Goal: Task Accomplishment & Management: Manage account settings

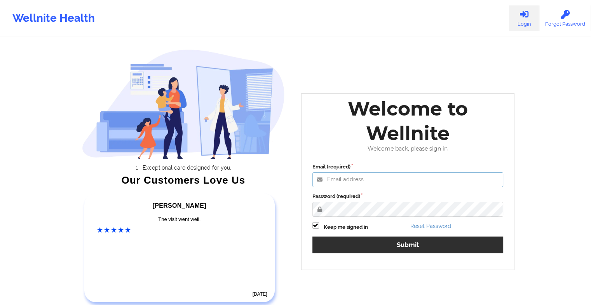
type input "[EMAIL_ADDRESS][DOMAIN_NAME]"
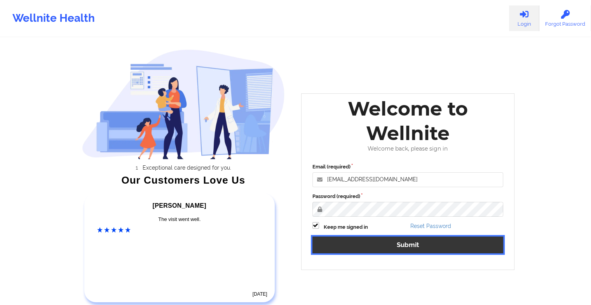
click at [360, 242] on button "Submit" at bounding box center [407, 244] width 191 height 17
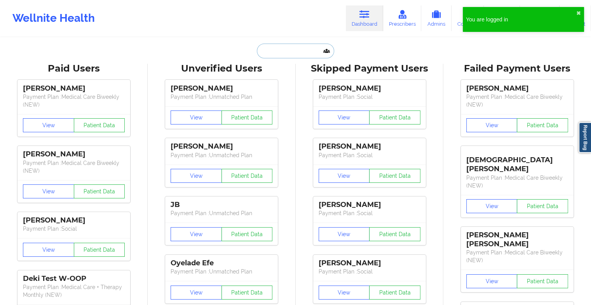
click at [270, 52] on input "text" at bounding box center [295, 51] width 77 height 15
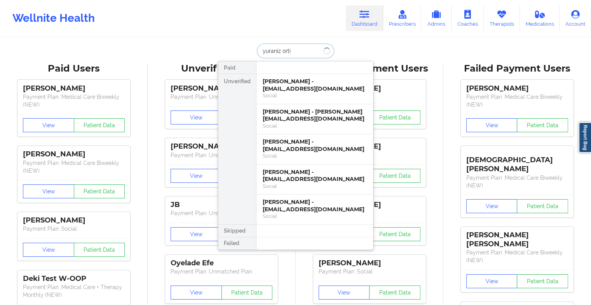
type input "[PERSON_NAME]"
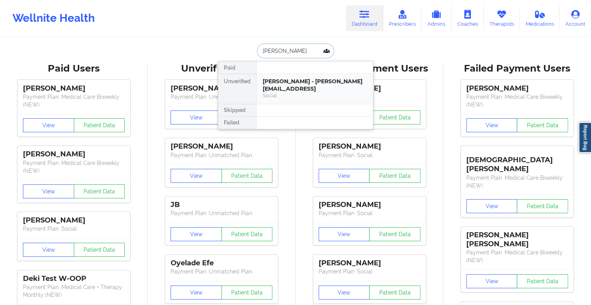
click at [283, 88] on div "[PERSON_NAME] - [PERSON_NAME][EMAIL_ADDRESS]" at bounding box center [315, 85] width 104 height 14
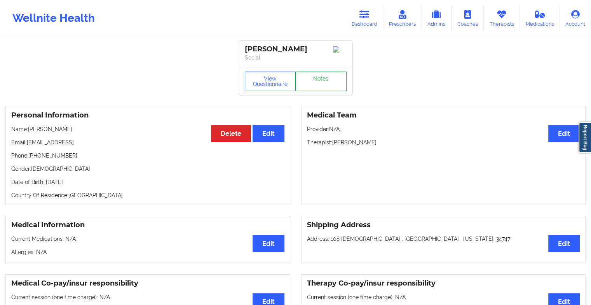
click at [308, 84] on link "Notes" at bounding box center [320, 80] width 51 height 19
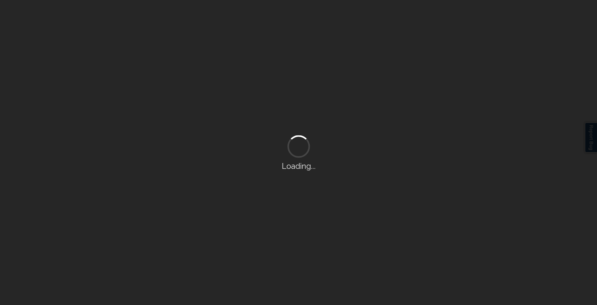
click at [308, 84] on div "Loading..." at bounding box center [298, 152] width 597 height 305
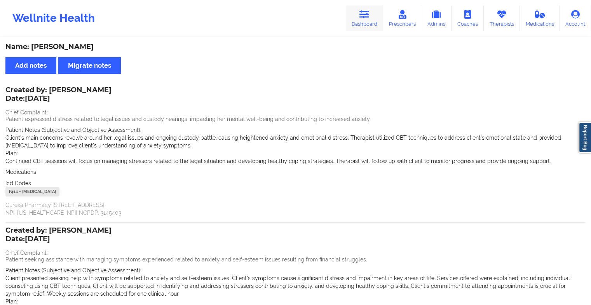
click at [361, 16] on icon at bounding box center [364, 14] width 10 height 9
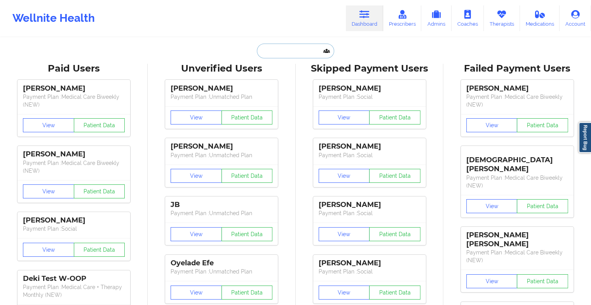
click at [279, 55] on input "text" at bounding box center [295, 51] width 77 height 15
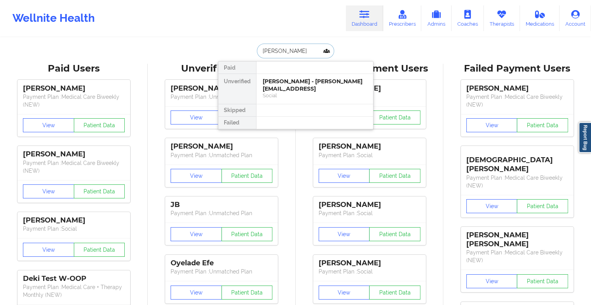
type input "[PERSON_NAME]"
click at [284, 89] on div "[PERSON_NAME] [PERSON_NAME] - [EMAIL_ADDRESS][DOMAIN_NAME]" at bounding box center [315, 85] width 104 height 14
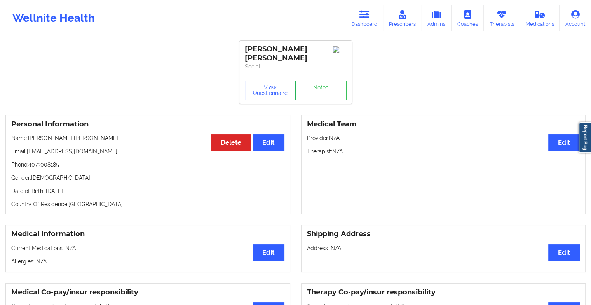
click at [312, 78] on div "View Questionnaire Notes" at bounding box center [295, 90] width 113 height 28
drag, startPoint x: 312, startPoint y: 78, endPoint x: 312, endPoint y: 94, distance: 15.5
click at [312, 94] on link "Notes" at bounding box center [320, 89] width 51 height 19
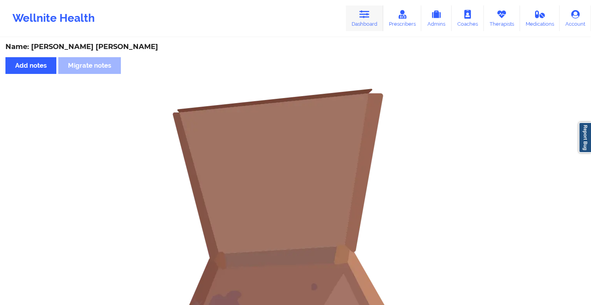
click at [360, 24] on link "Dashboard" at bounding box center [364, 18] width 37 height 26
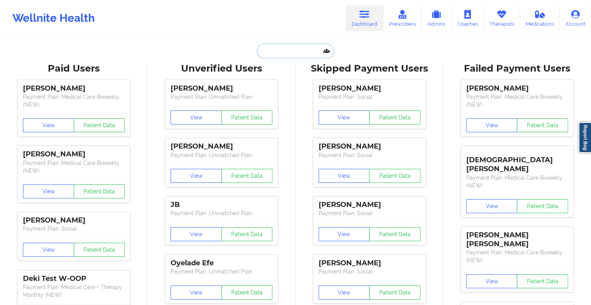
click at [298, 45] on input "text" at bounding box center [295, 51] width 77 height 15
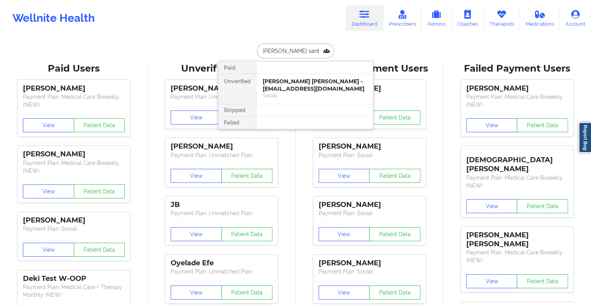
type input "[PERSON_NAME]"
click at [280, 89] on div "[PERSON_NAME] - [EMAIL_ADDRESS][DOMAIN_NAME]" at bounding box center [315, 85] width 104 height 14
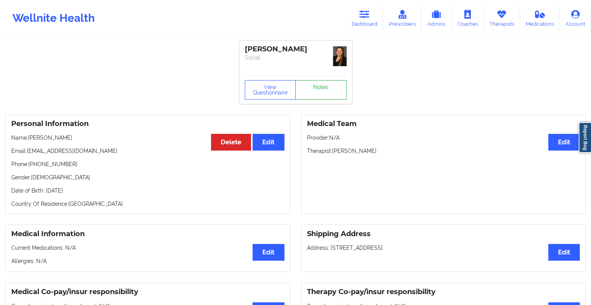
drag, startPoint x: 317, startPoint y: 73, endPoint x: 312, endPoint y: 87, distance: 14.6
click at [312, 87] on div "[PERSON_NAME] Social View Questionnaire Notes" at bounding box center [295, 72] width 113 height 63
click at [312, 87] on link "Notes" at bounding box center [320, 89] width 51 height 19
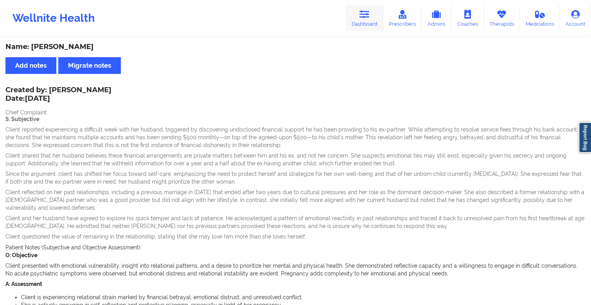
click at [367, 6] on link "Dashboard" at bounding box center [364, 18] width 37 height 26
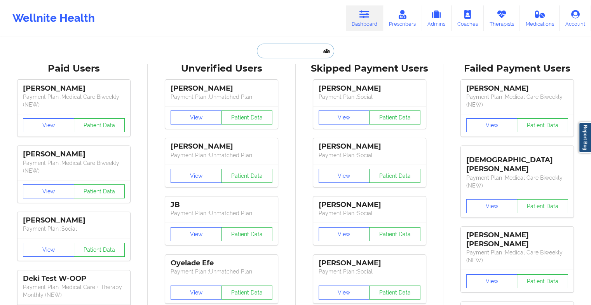
click at [301, 47] on input "text" at bounding box center [295, 51] width 77 height 15
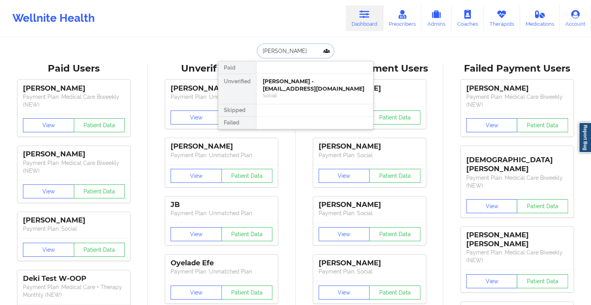
type input "[PERSON_NAME]"
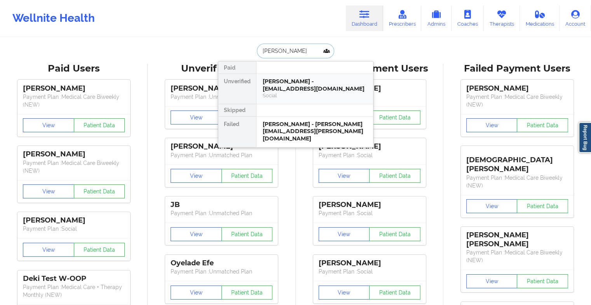
click at [303, 87] on div "[PERSON_NAME] - [EMAIL_ADDRESS][DOMAIN_NAME]" at bounding box center [315, 85] width 104 height 14
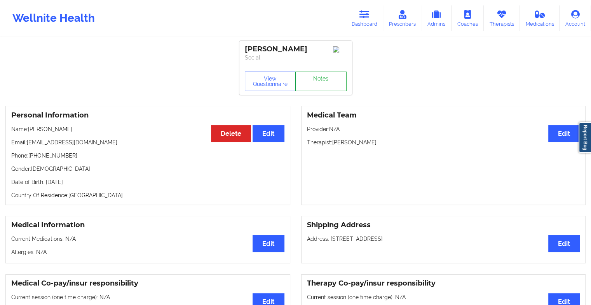
click at [328, 82] on link "Notes" at bounding box center [320, 80] width 51 height 19
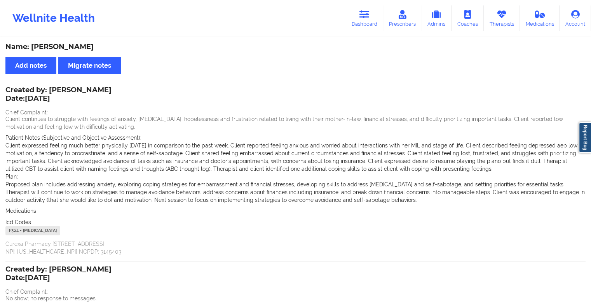
scroll to position [154, 0]
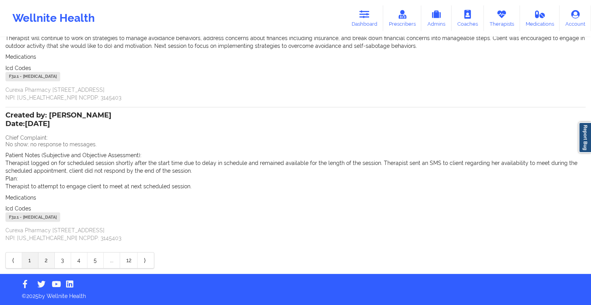
click at [47, 259] on link "2" at bounding box center [46, 260] width 16 height 16
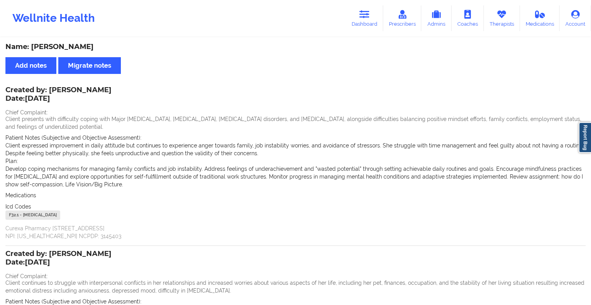
scroll to position [169, 0]
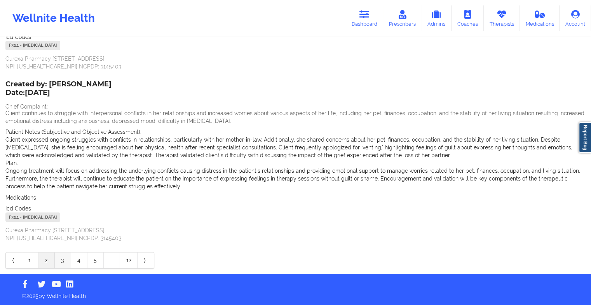
click at [61, 258] on link "3" at bounding box center [63, 260] width 16 height 16
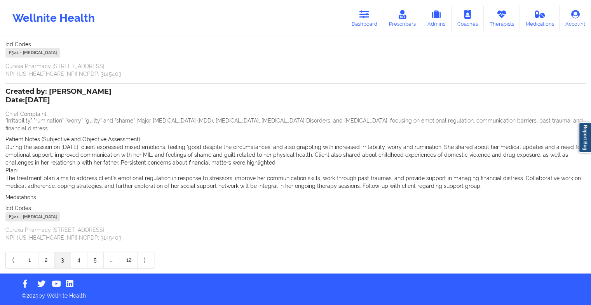
scroll to position [154, 0]
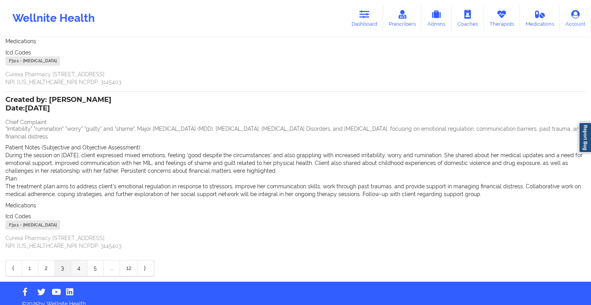
click at [82, 260] on link "4" at bounding box center [79, 268] width 16 height 16
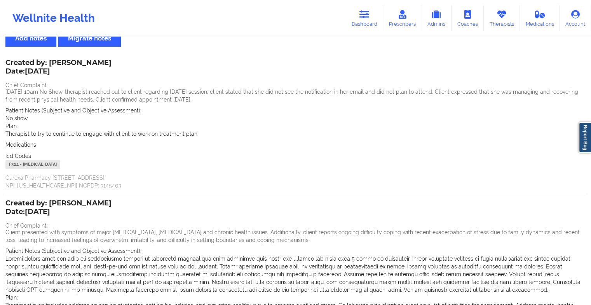
scroll to position [0, 0]
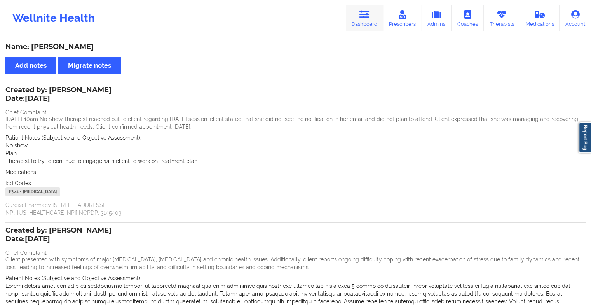
click at [364, 18] on icon at bounding box center [364, 14] width 10 height 9
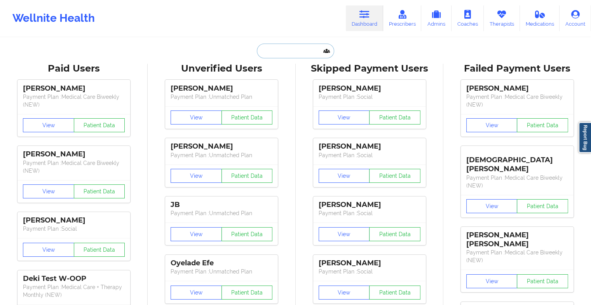
click at [287, 47] on input "text" at bounding box center [295, 51] width 77 height 15
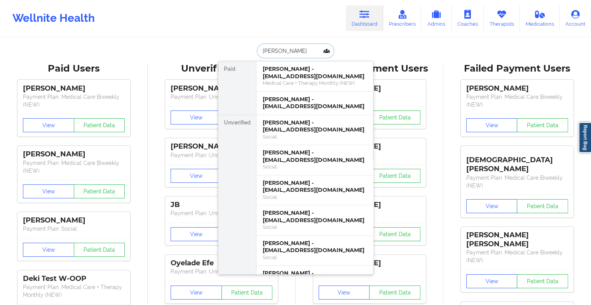
type input "[PERSON_NAME]"
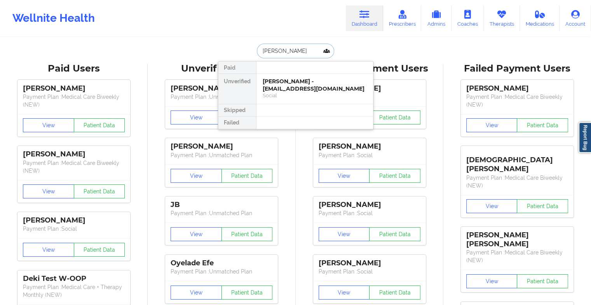
click at [318, 78] on div "[PERSON_NAME] - [EMAIL_ADDRESS][DOMAIN_NAME]" at bounding box center [315, 85] width 104 height 14
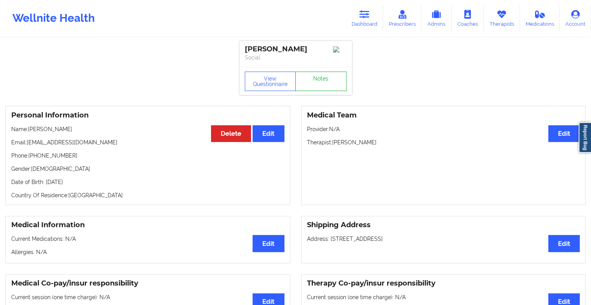
click at [313, 81] on link "Notes" at bounding box center [320, 80] width 51 height 19
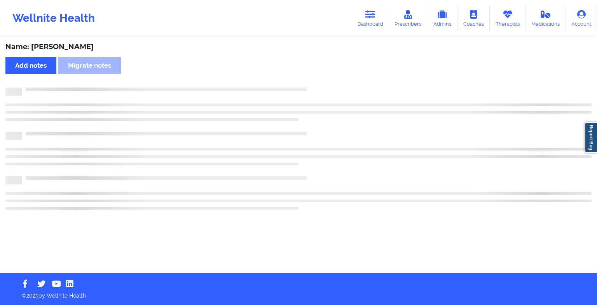
click at [313, 81] on div "Name: [PERSON_NAME] Add notes Migrate notes" at bounding box center [298, 155] width 597 height 235
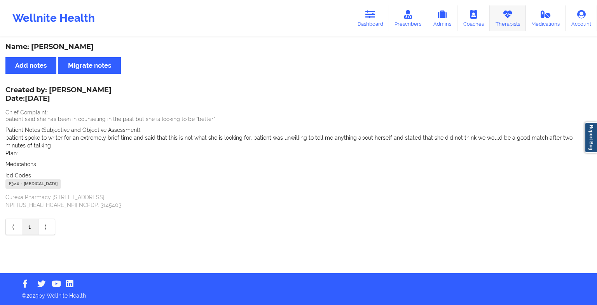
click at [508, 23] on link "Therapists" at bounding box center [507, 18] width 36 height 26
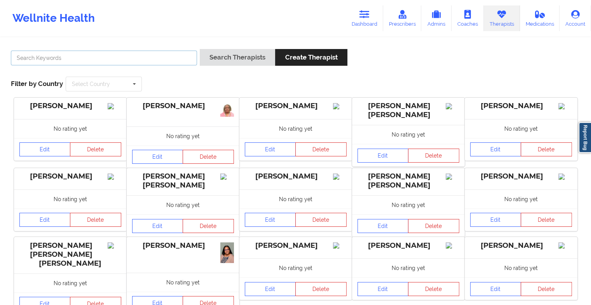
click at [135, 62] on input "text" at bounding box center [104, 58] width 186 height 15
type input "[PERSON_NAME]"
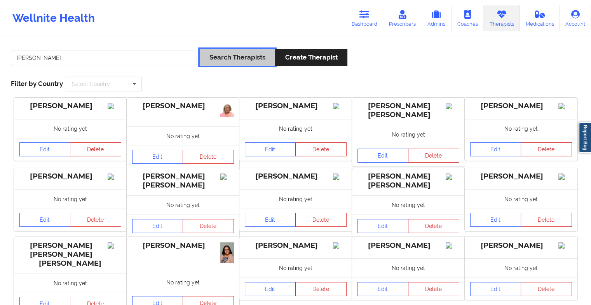
click at [222, 54] on button "Search Therapists" at bounding box center [237, 57] width 75 height 17
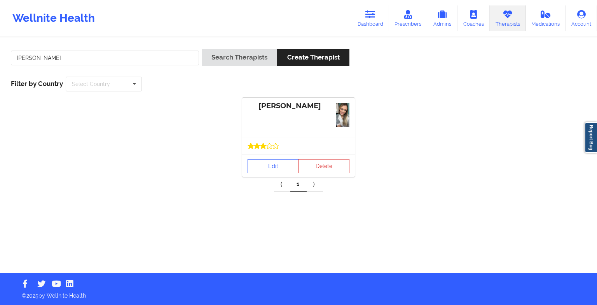
click at [279, 167] on link "Edit" at bounding box center [272, 166] width 51 height 14
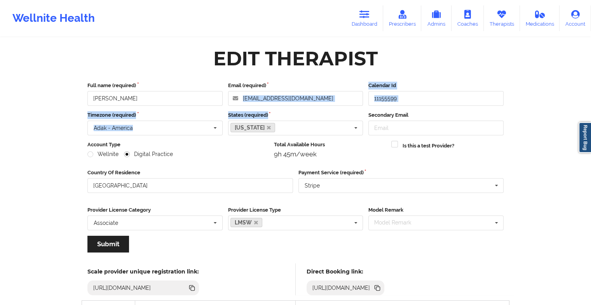
drag, startPoint x: 312, startPoint y: 106, endPoint x: 316, endPoint y: 97, distance: 9.4
click at [316, 97] on div "Full name (required) [PERSON_NAME] Email (required) [EMAIL_ADDRESS][DOMAIN_NAME…" at bounding box center [295, 169] width 427 height 187
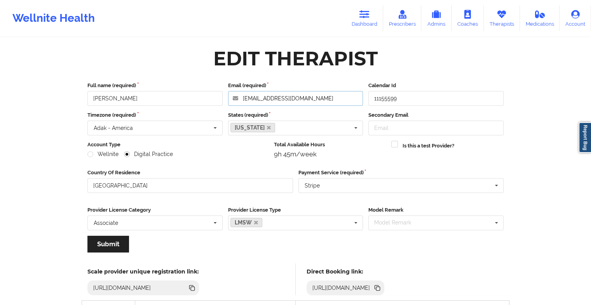
drag, startPoint x: 316, startPoint y: 97, endPoint x: 216, endPoint y: 92, distance: 100.8
click at [216, 92] on div "Full name (required) [PERSON_NAME] Email (required) [EMAIL_ADDRESS][DOMAIN_NAME…" at bounding box center [295, 94] width 421 height 24
click at [365, 17] on icon at bounding box center [364, 14] width 10 height 9
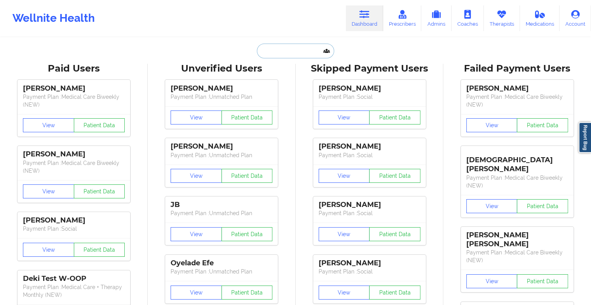
click at [281, 48] on input "text" at bounding box center [295, 51] width 77 height 15
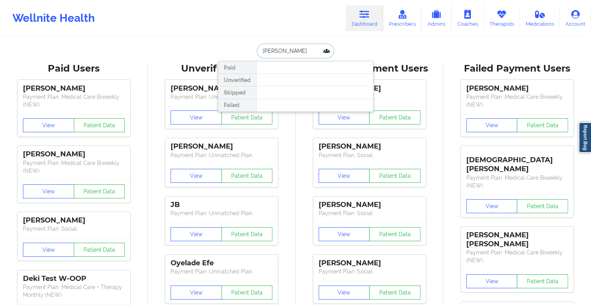
type input "[PERSON_NAME]"
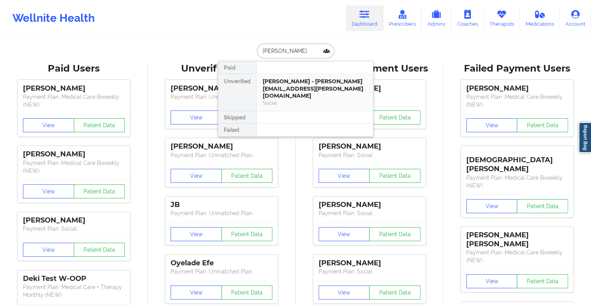
click at [308, 89] on div "[PERSON_NAME] - [PERSON_NAME][EMAIL_ADDRESS][PERSON_NAME][DOMAIN_NAME]" at bounding box center [315, 89] width 104 height 22
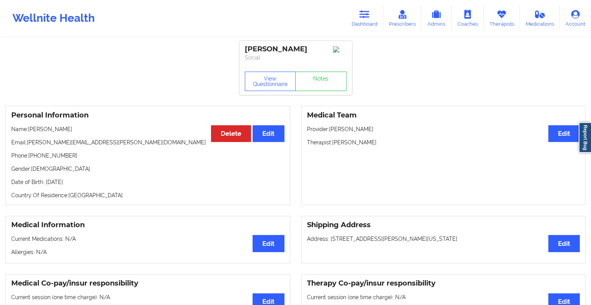
click at [328, 84] on link "Notes" at bounding box center [320, 80] width 51 height 19
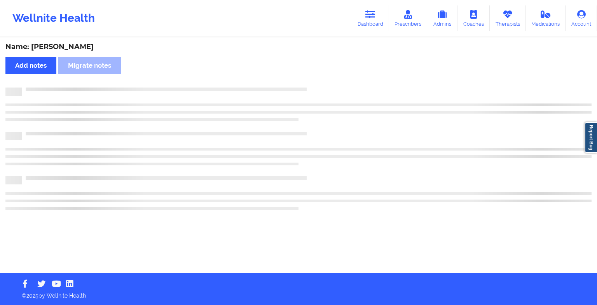
click at [328, 84] on div "Name: [PERSON_NAME] notes [PERSON_NAME] notes" at bounding box center [298, 155] width 597 height 235
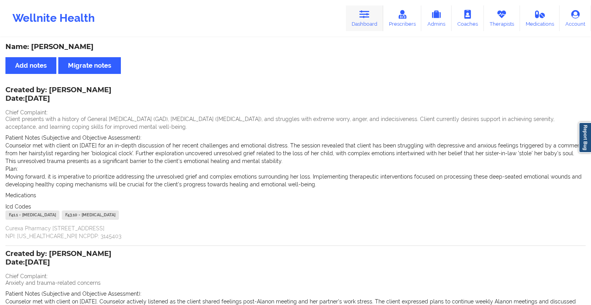
click at [359, 19] on link "Dashboard" at bounding box center [364, 18] width 37 height 26
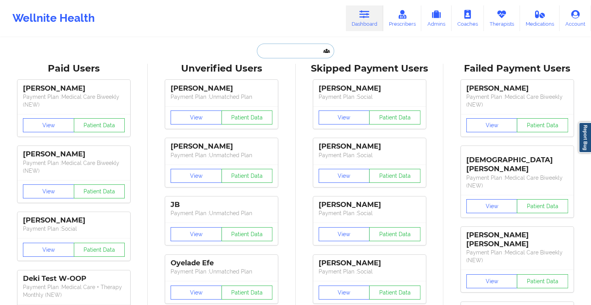
click at [288, 53] on input "text" at bounding box center [295, 51] width 77 height 15
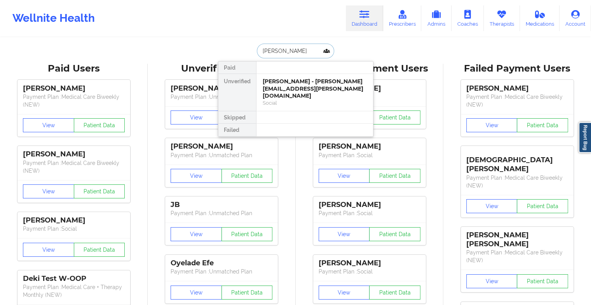
type input "[PERSON_NAME]"
click at [293, 85] on div "[PERSON_NAME] - [EMAIL_ADDRESS][DOMAIN_NAME]" at bounding box center [315, 85] width 104 height 14
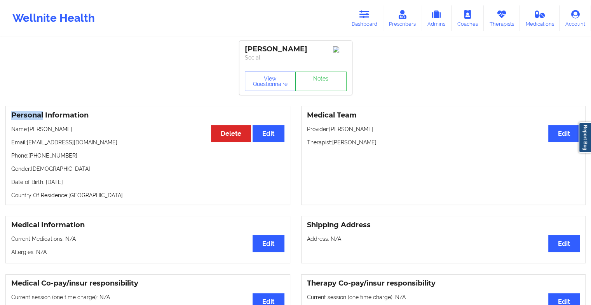
click at [312, 84] on link "Notes" at bounding box center [320, 80] width 51 height 19
